Goal: Task Accomplishment & Management: Use online tool/utility

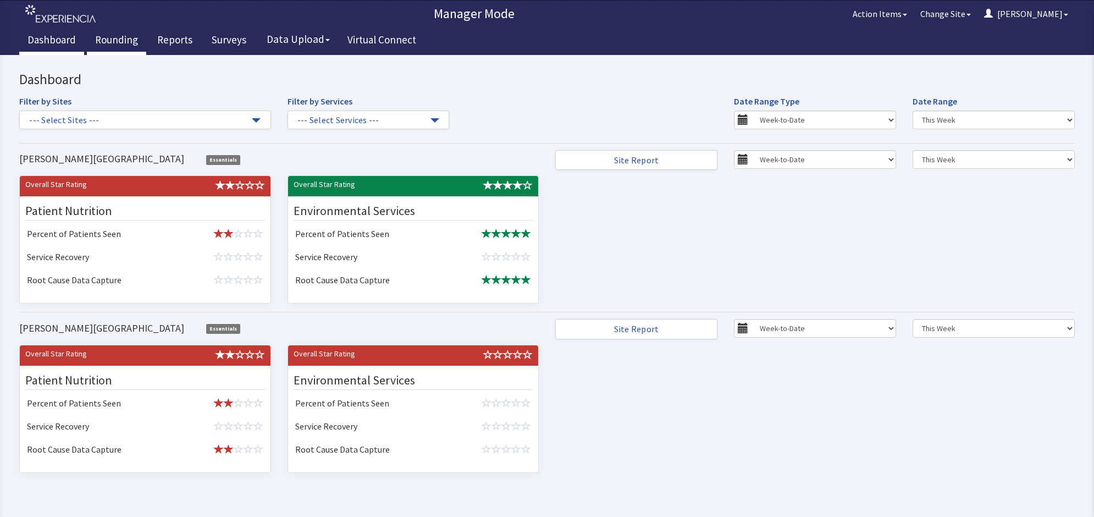
click at [122, 38] on link "Rounding" at bounding box center [116, 40] width 59 height 27
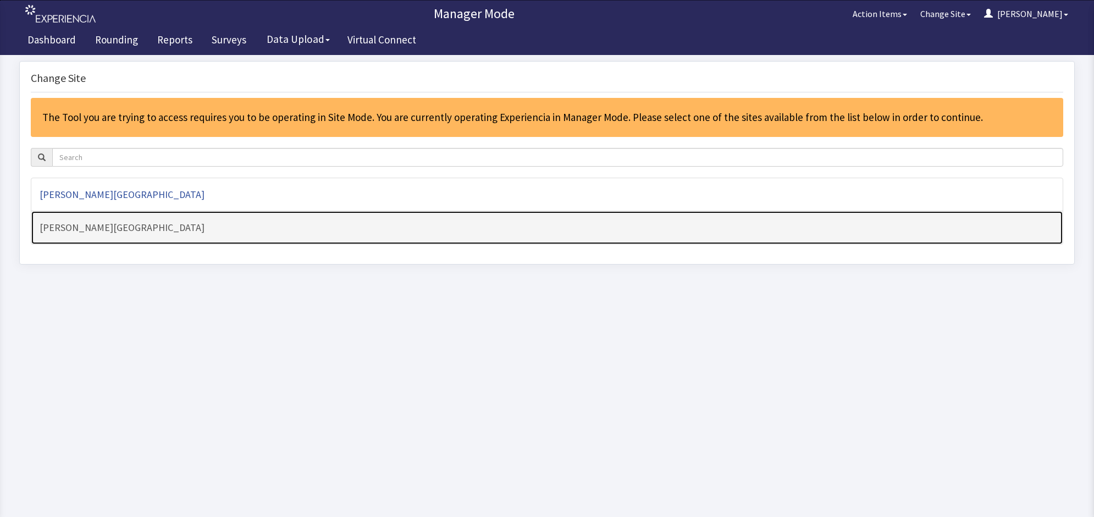
click at [157, 226] on h4 "[PERSON_NAME][GEOGRAPHIC_DATA]" at bounding box center [547, 227] width 1015 height 11
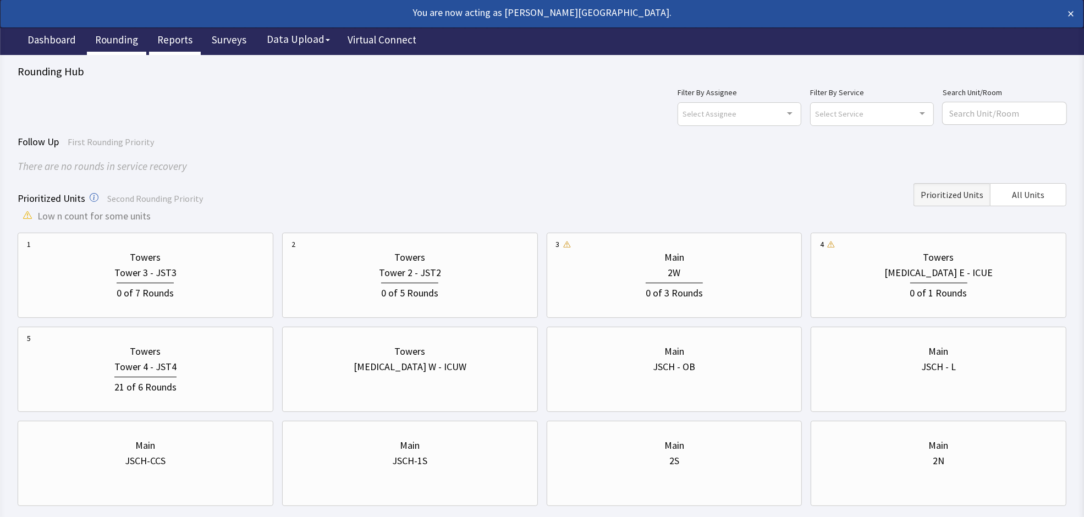
click at [164, 40] on link "Reports" at bounding box center [175, 40] width 52 height 27
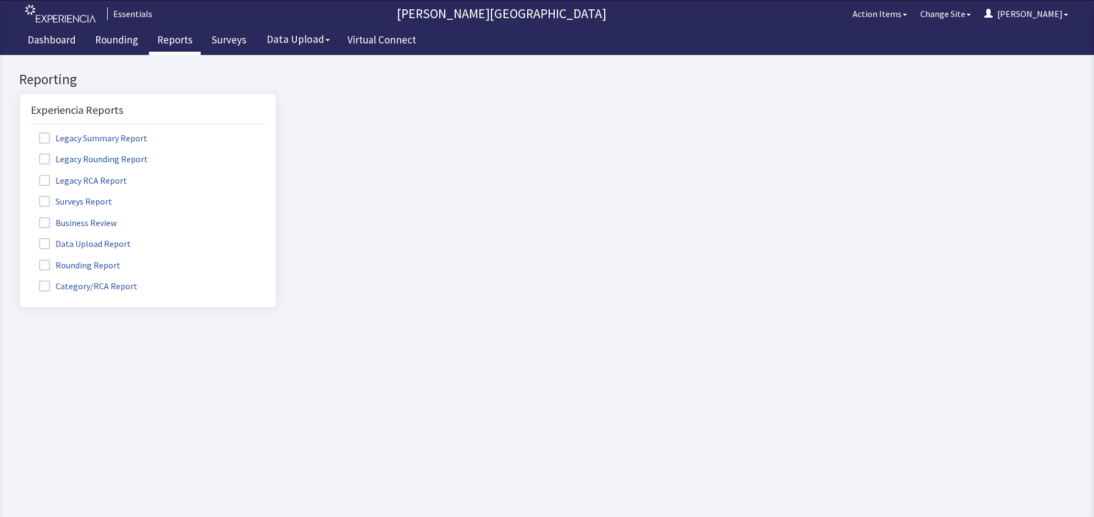
click at [51, 267] on label "Rounding Report" at bounding box center [81, 264] width 101 height 14
click at [20, 259] on input "Rounding Report" at bounding box center [20, 259] width 0 height 0
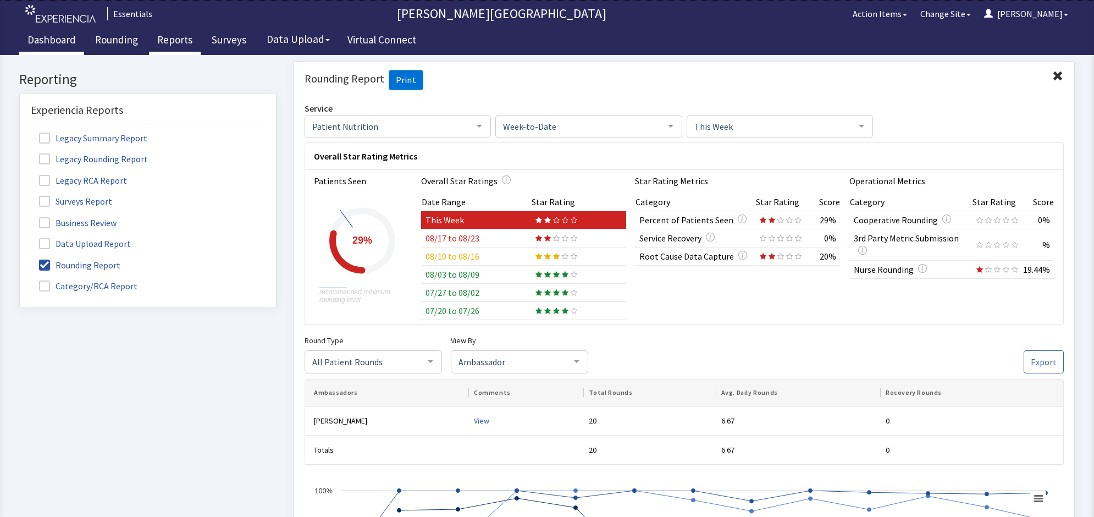
click at [57, 44] on link "Dashboard" at bounding box center [51, 40] width 65 height 27
